Goal: Navigation & Orientation: Find specific page/section

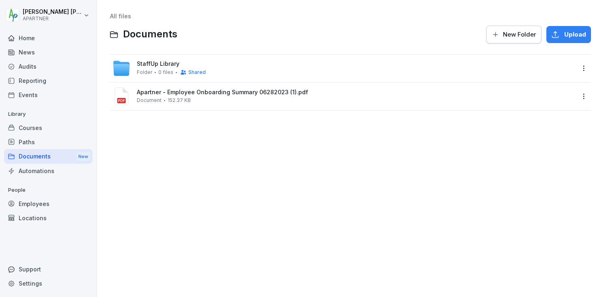
click at [35, 130] on div "Courses" at bounding box center [48, 128] width 88 height 14
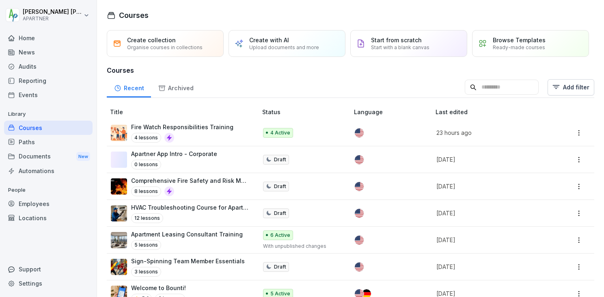
click at [279, 48] on p "Upload documents and more" at bounding box center [284, 47] width 70 height 6
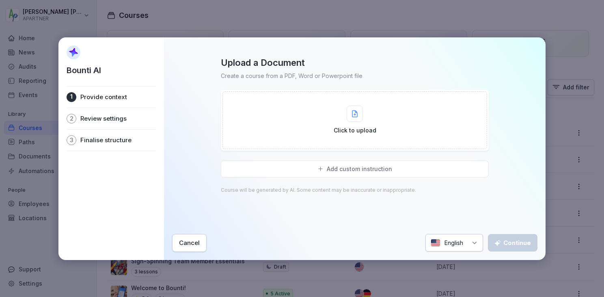
click at [203, 238] on button "Cancel" at bounding box center [189, 243] width 34 height 18
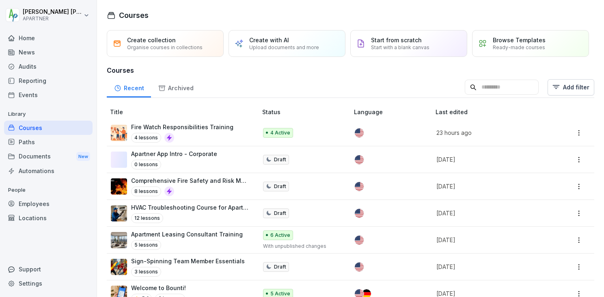
click at [32, 38] on div "Home" at bounding box center [48, 38] width 88 height 14
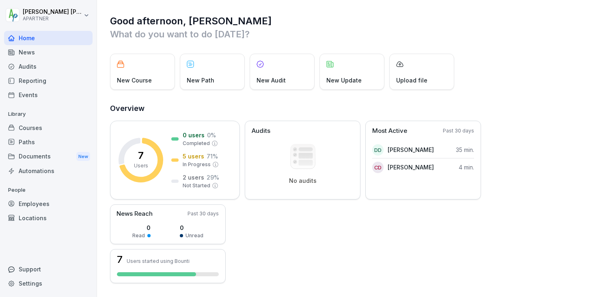
click at [37, 40] on div "Home" at bounding box center [48, 38] width 88 height 14
